Goal: Task Accomplishment & Management: Use online tool/utility

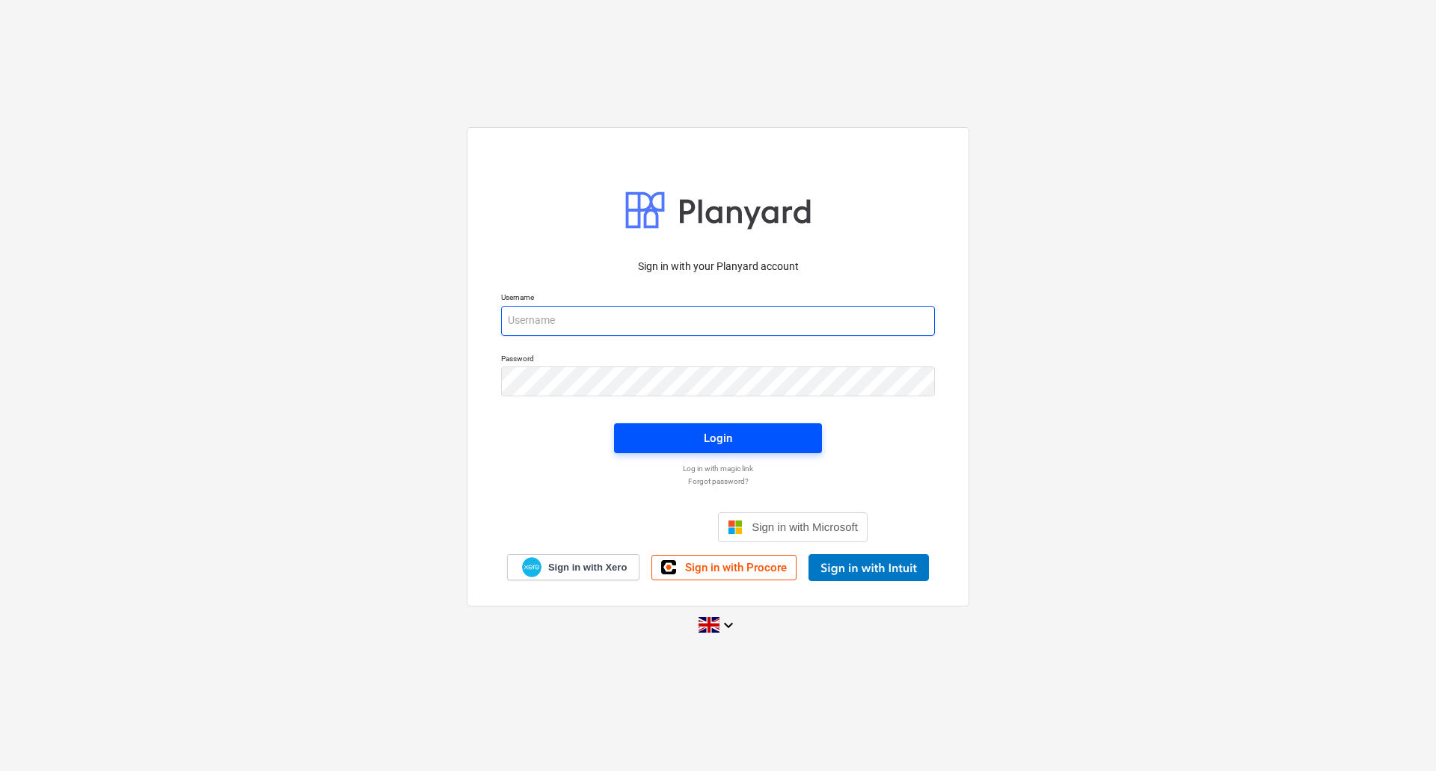
type input "[PERSON_NAME][EMAIL_ADDRESS][DOMAIN_NAME]"
click at [732, 435] on span "Login" at bounding box center [718, 437] width 172 height 19
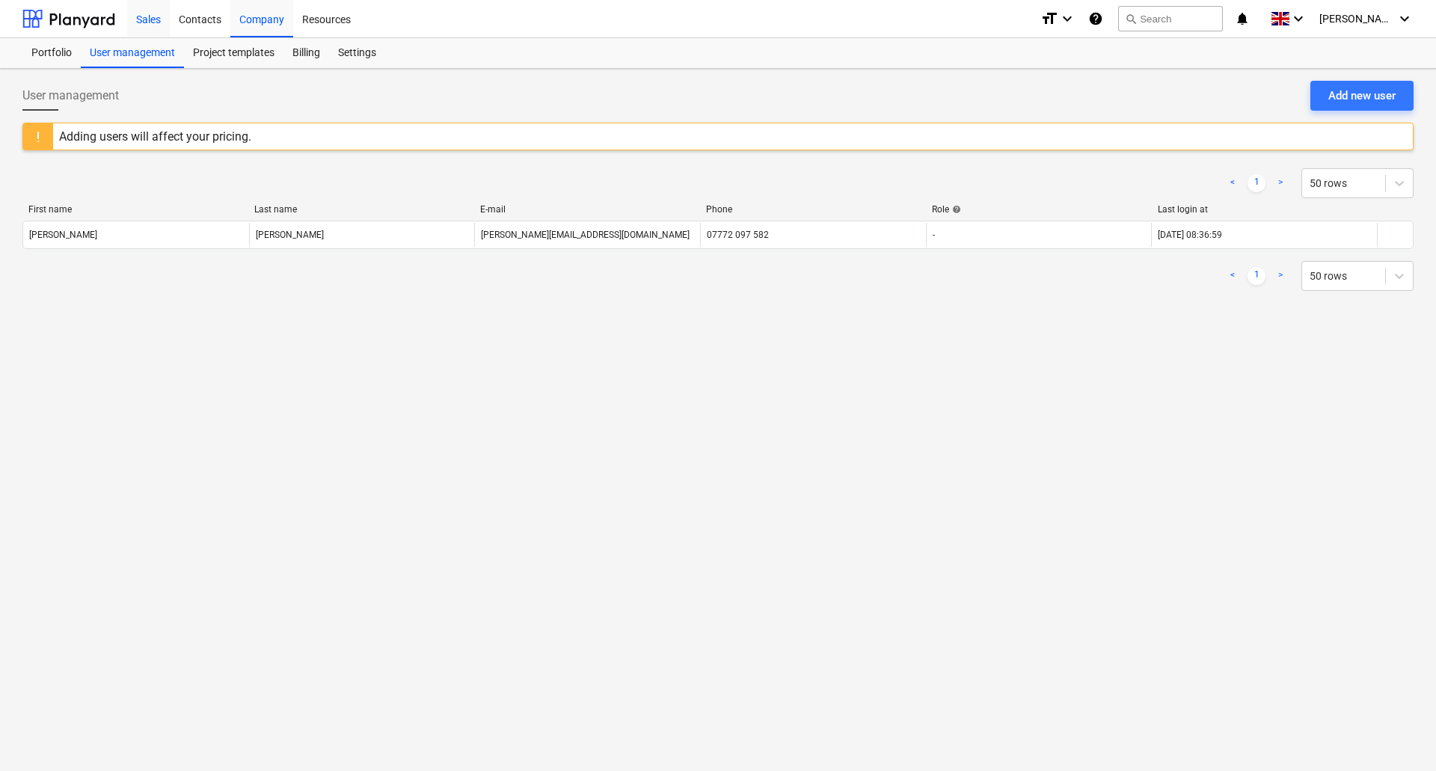
click at [150, 17] on div "Sales" at bounding box center [148, 18] width 43 height 38
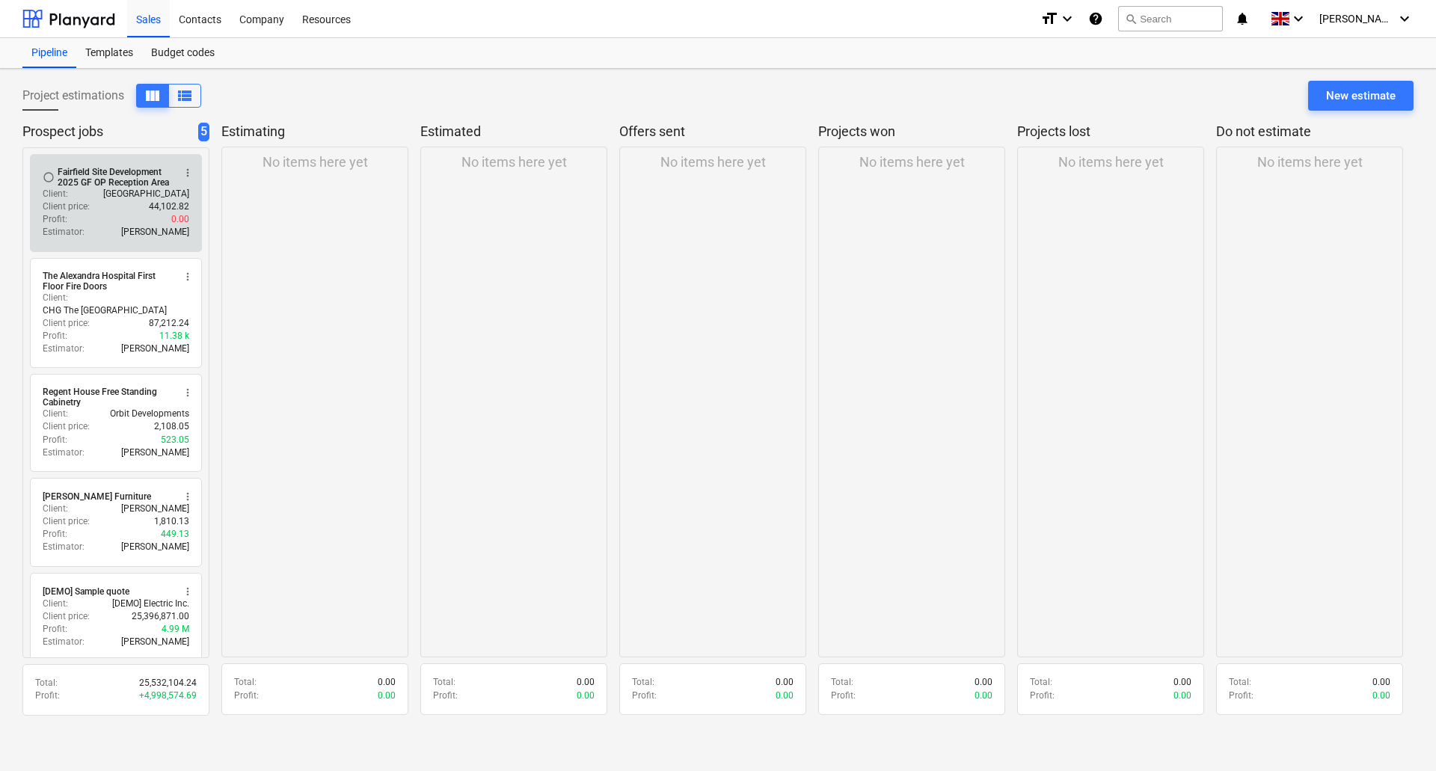
click at [123, 173] on div "Fairfield Site Development 2025 GF OP Reception Area" at bounding box center [115, 177] width 115 height 21
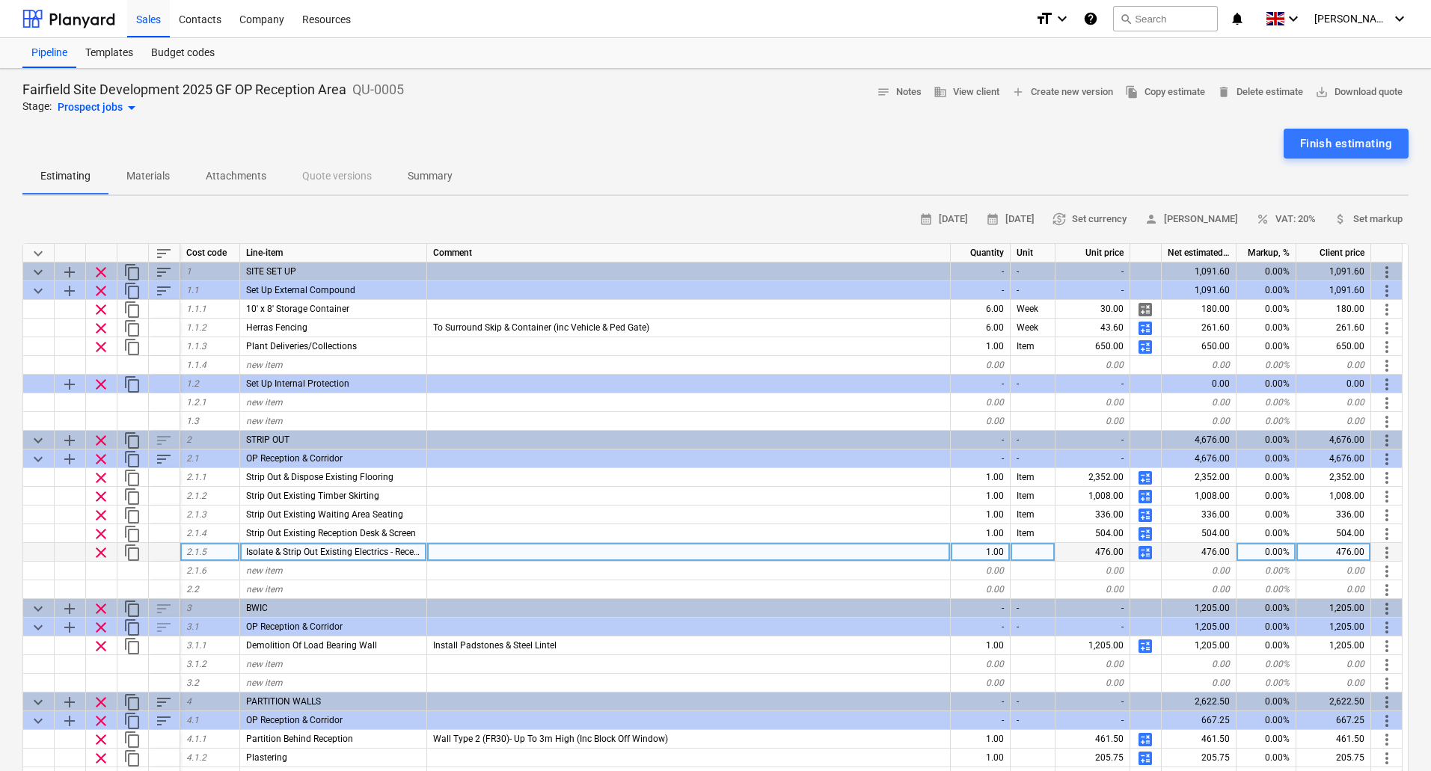
click at [380, 553] on span "Isolate & Strip Out Existing Electrics - Reception Desk" at bounding box center [351, 552] width 210 height 10
click at [1149, 551] on span "calculate" at bounding box center [1145, 553] width 18 height 18
type textarea "x"
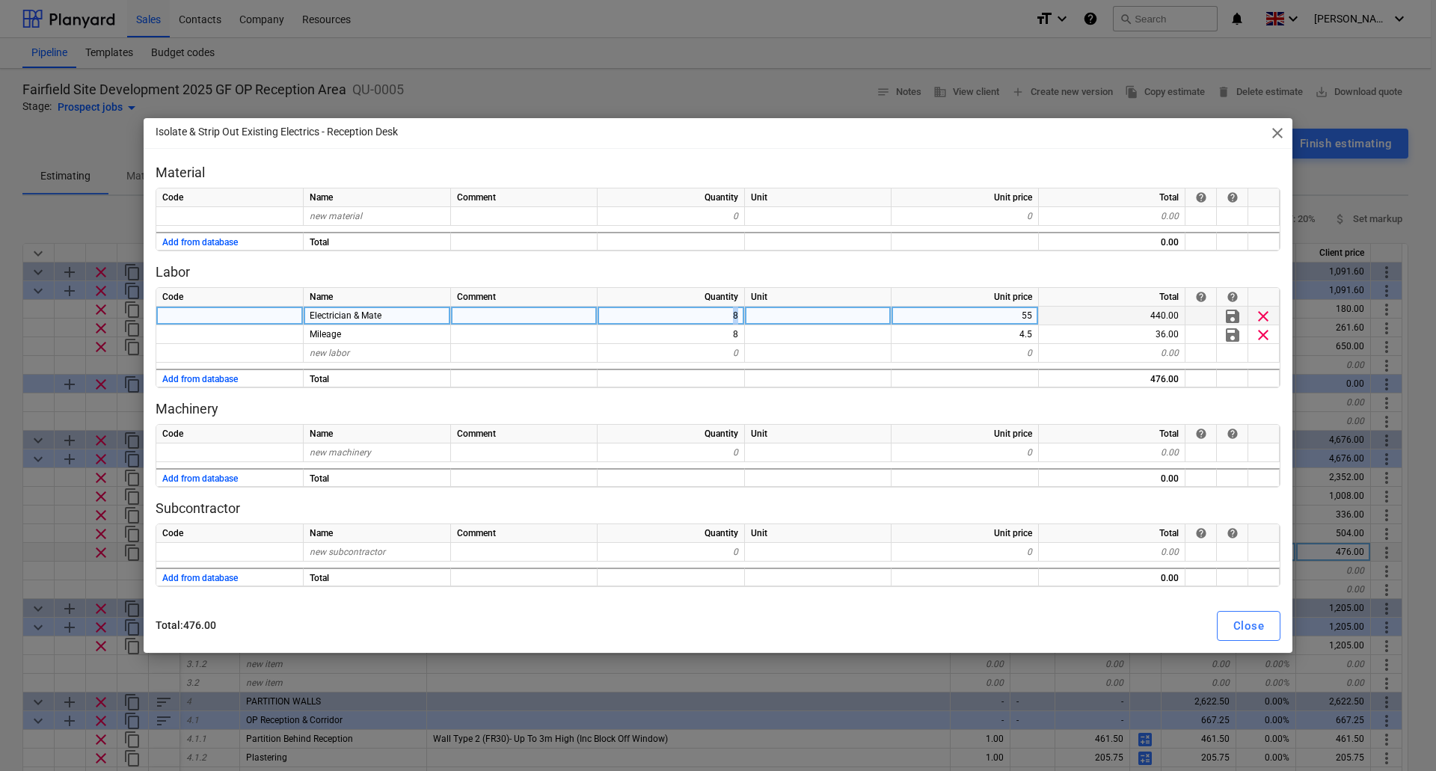
drag, startPoint x: 722, startPoint y: 314, endPoint x: 776, endPoint y: 316, distance: 53.9
click at [0, 0] on div "Electrician & Mate 8 55 440.00 save clear" at bounding box center [0, 0] width 0 height 0
click at [734, 319] on div "8" at bounding box center [670, 316] width 147 height 19
type input "4"
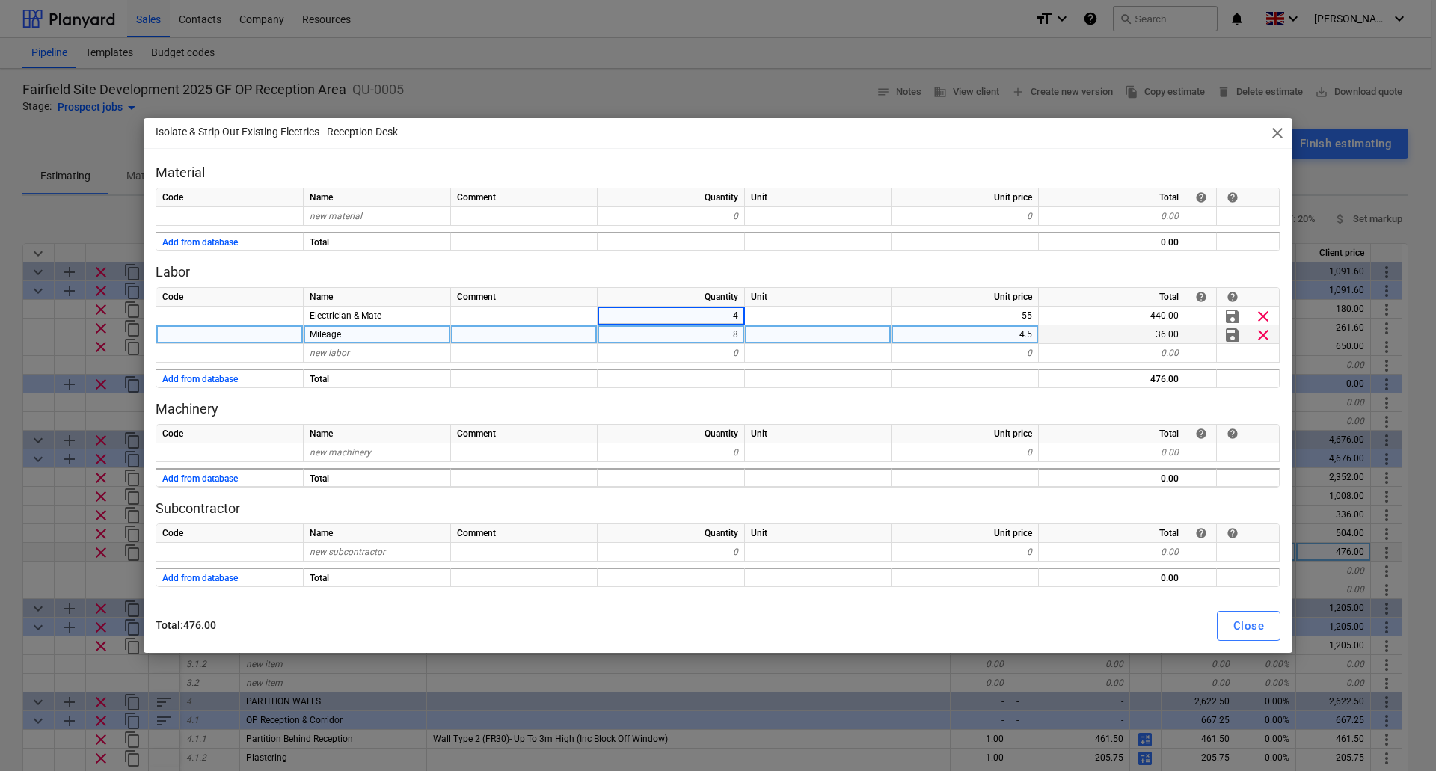
click at [732, 334] on div "8" at bounding box center [670, 334] width 147 height 19
type textarea "x"
type input "4"
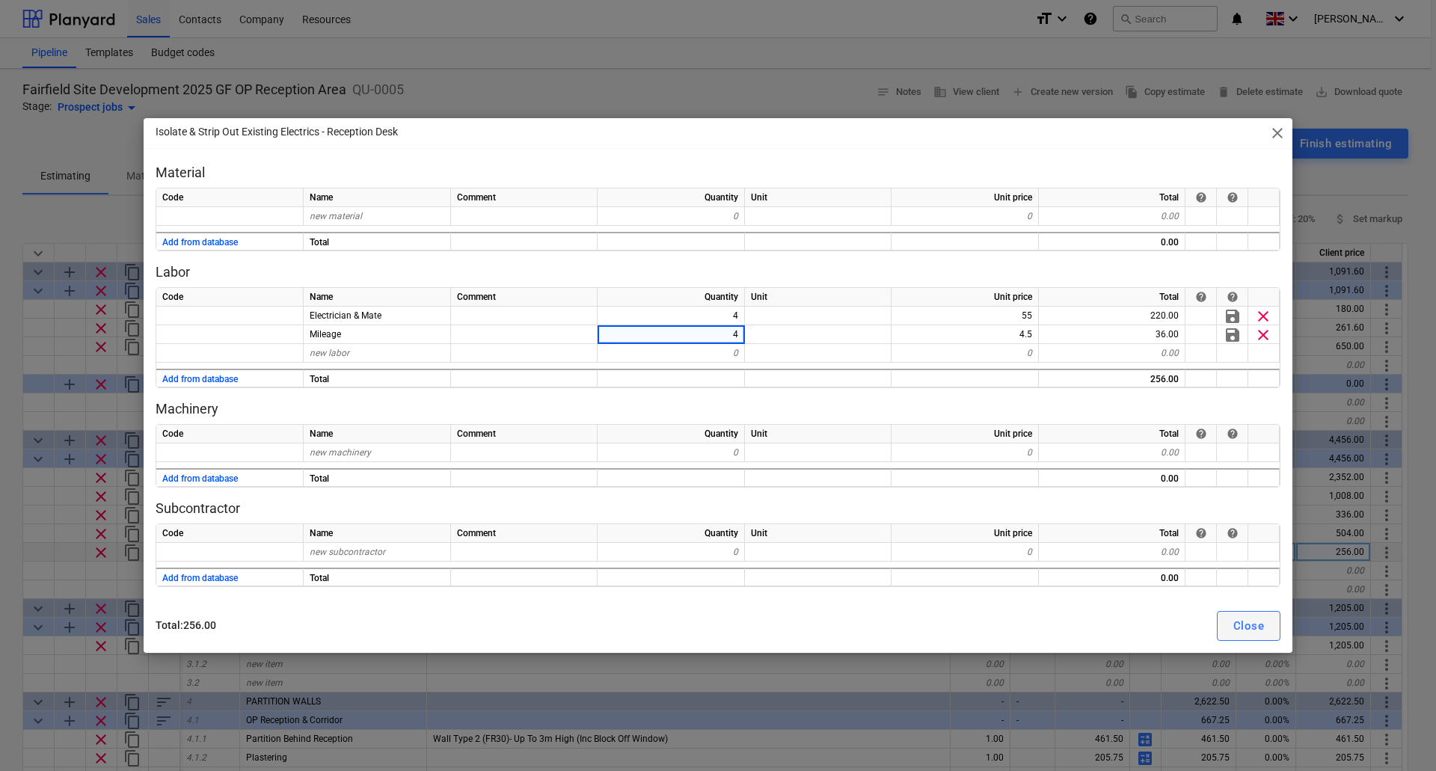
click at [1250, 627] on div "Close" at bounding box center [1248, 625] width 31 height 19
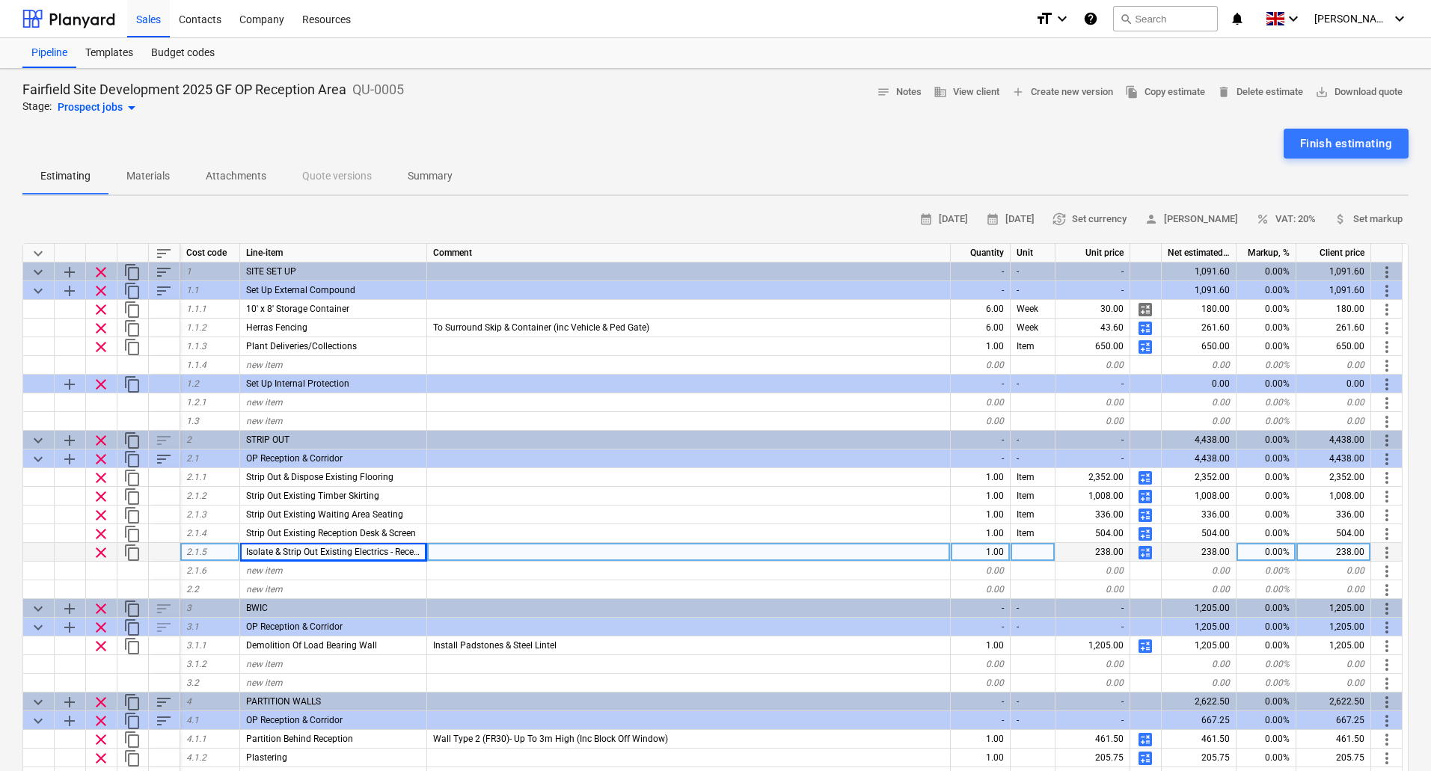
type textarea "x"
